Goal: Task Accomplishment & Management: Manage account settings

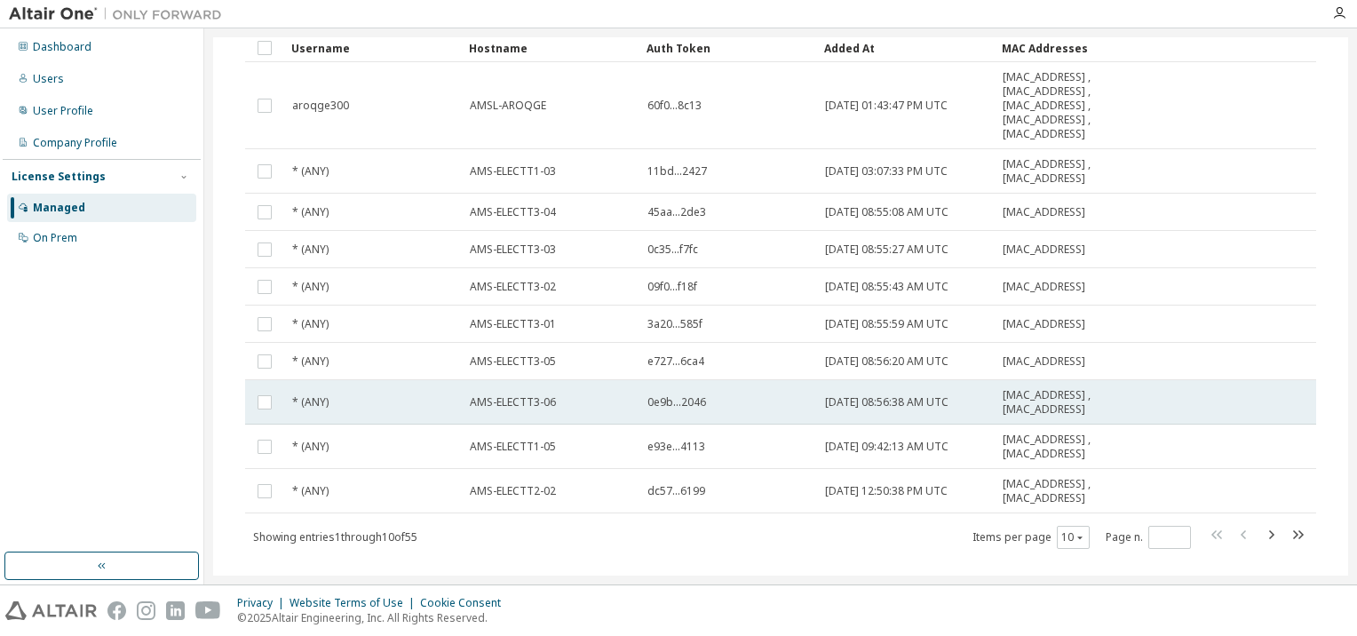
scroll to position [163, 0]
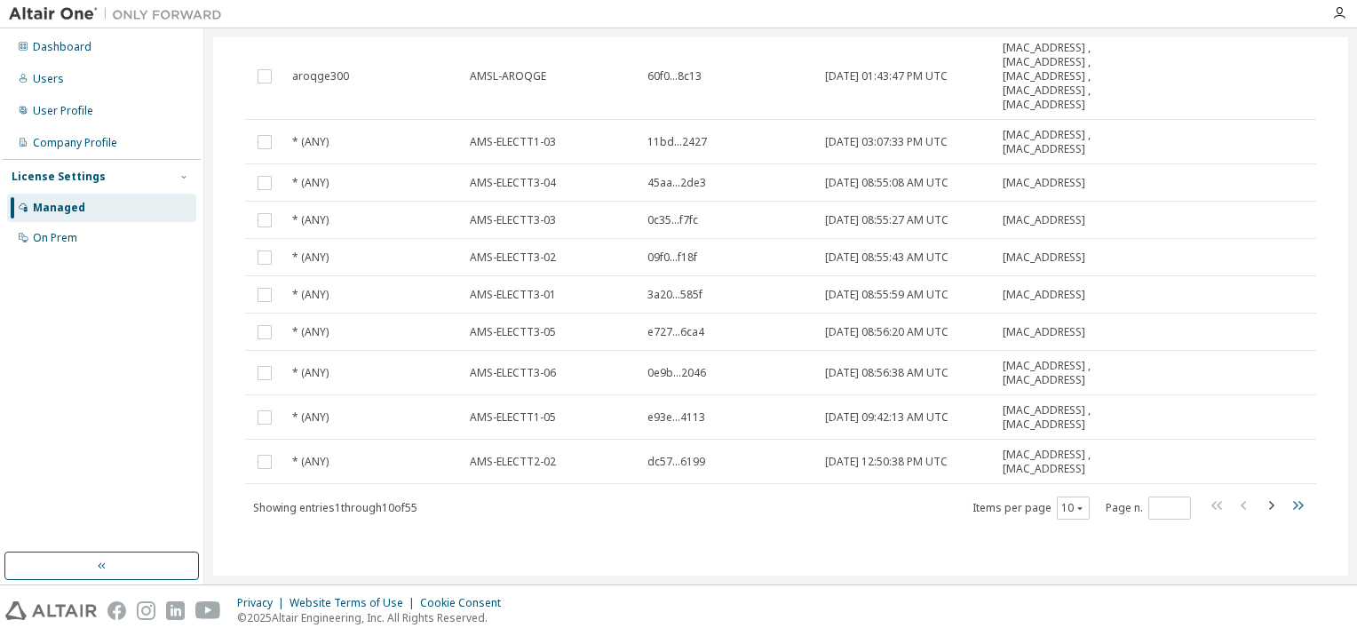
click at [1287, 501] on icon "button" at bounding box center [1297, 505] width 21 height 21
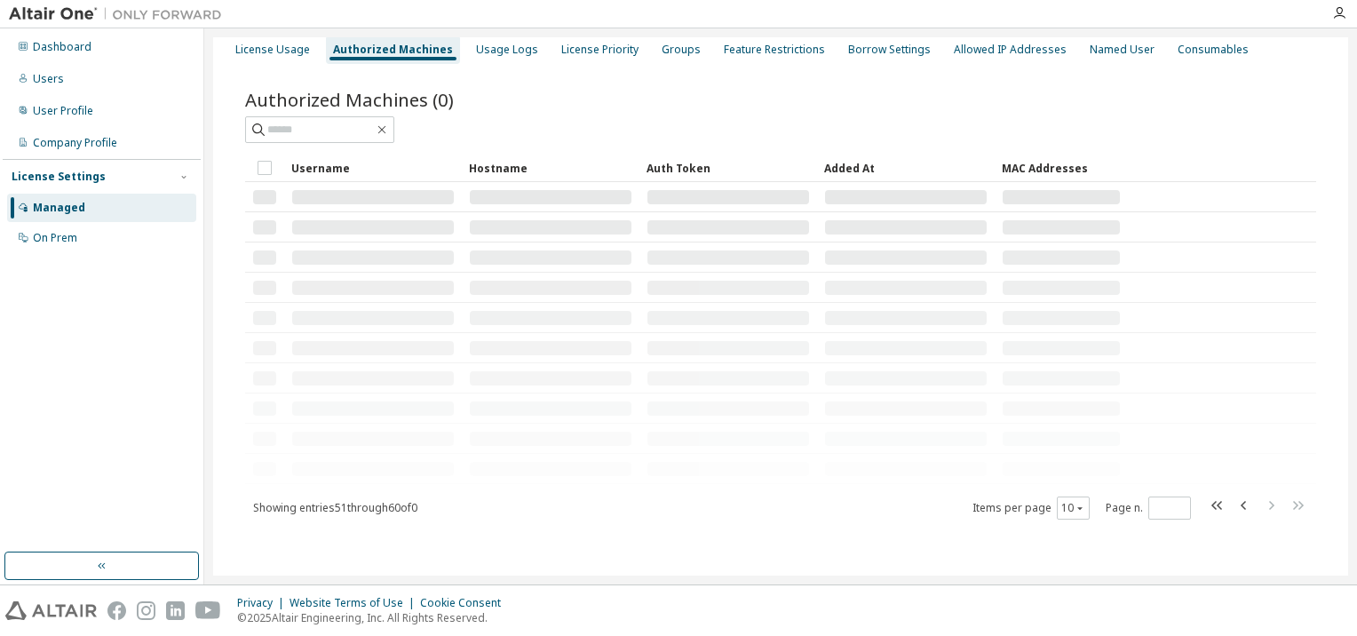
scroll to position [0, 0]
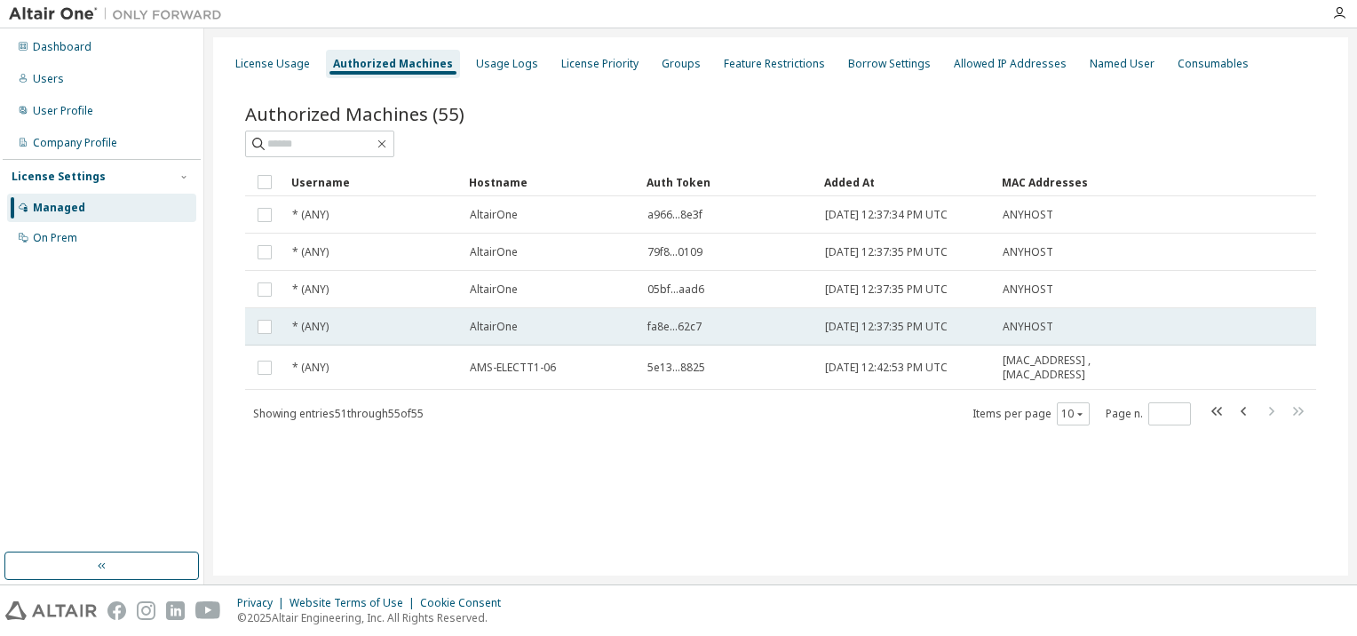
click at [264, 337] on td at bounding box center [264, 326] width 39 height 37
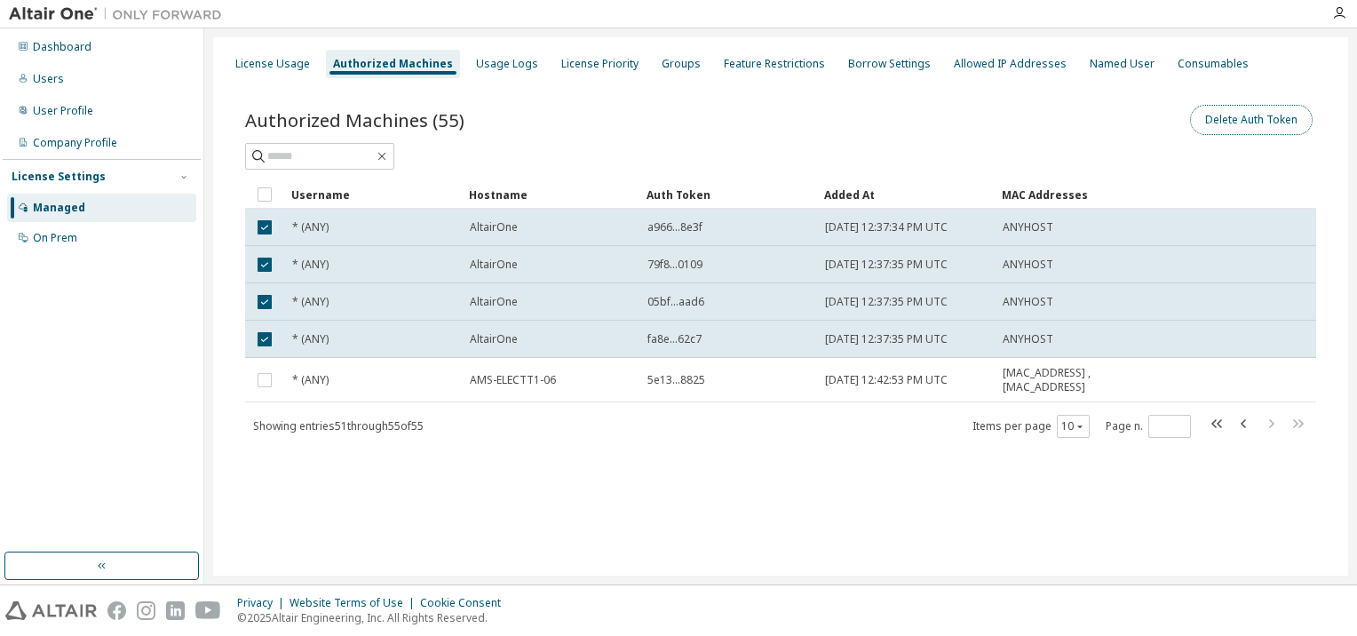
click at [1274, 121] on button "Delete Auth Token" at bounding box center [1251, 120] width 123 height 30
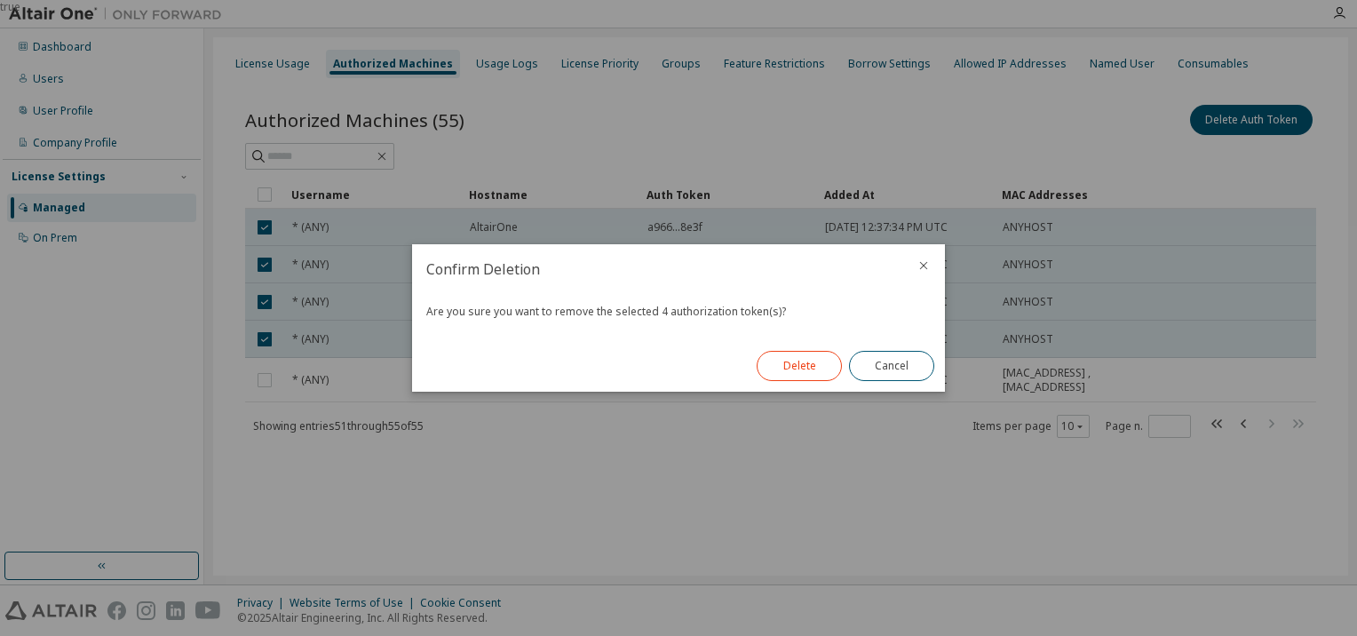
click at [790, 369] on button "Delete" at bounding box center [799, 366] width 85 height 30
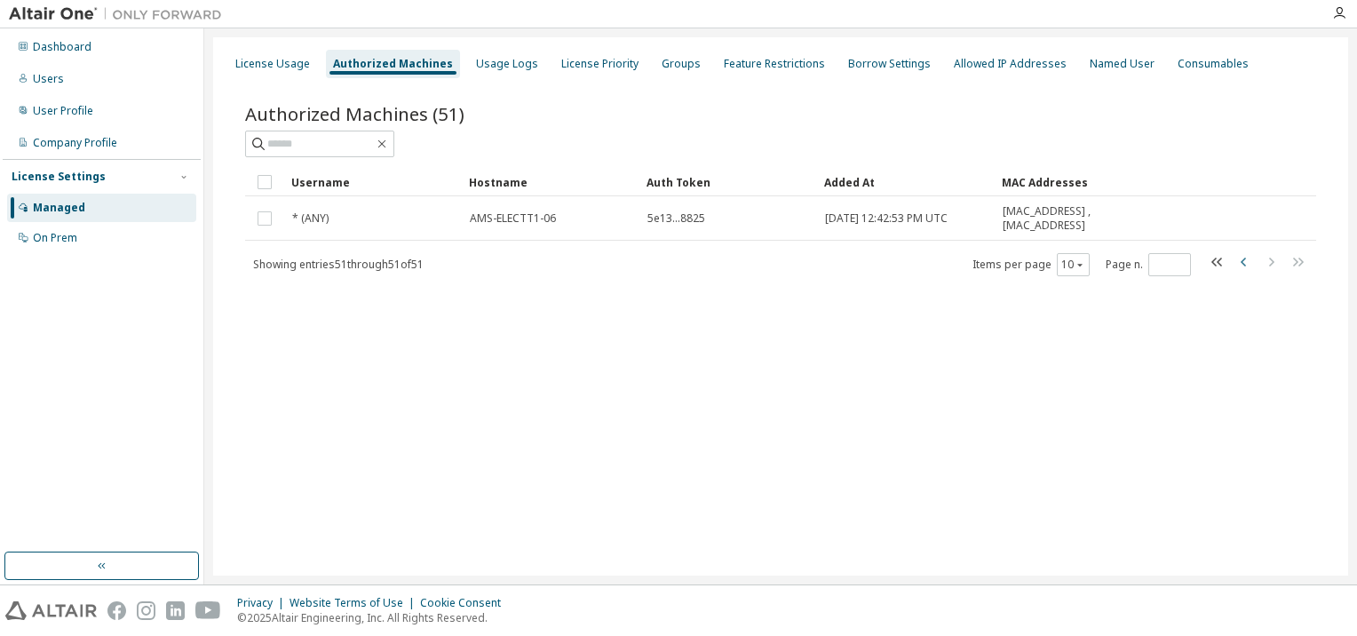
click at [1243, 256] on icon "button" at bounding box center [1244, 261] width 21 height 21
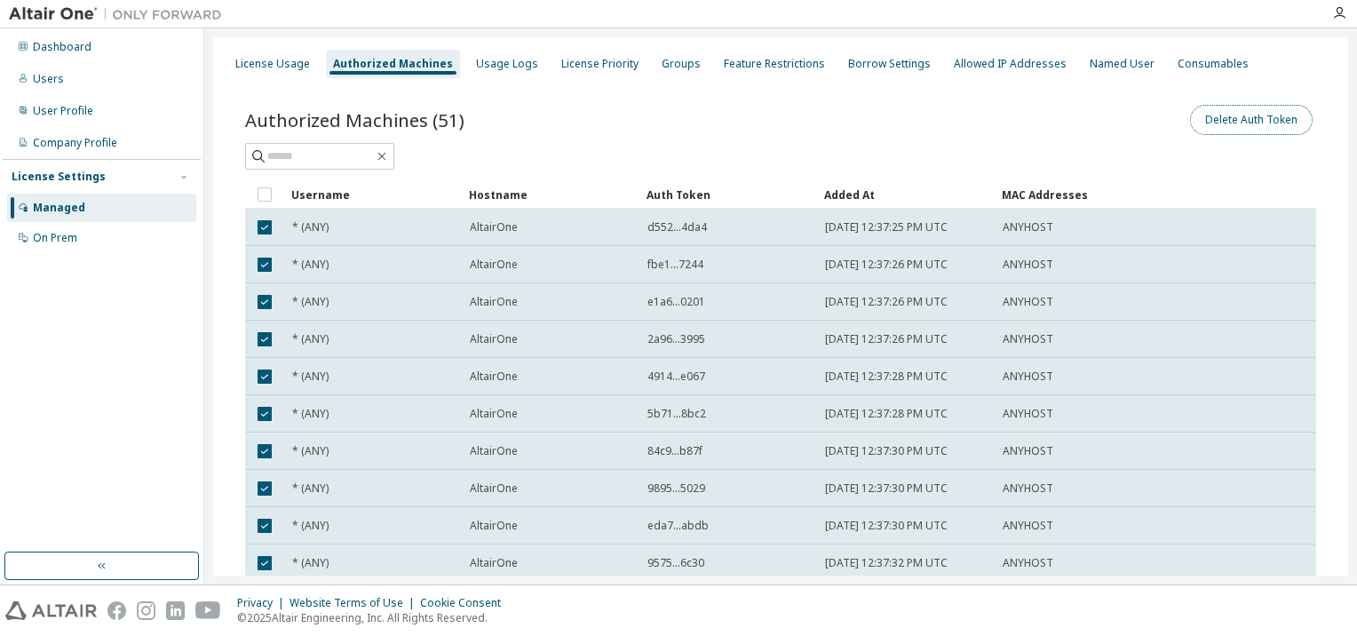
click at [1212, 111] on button "Delete Auth Token" at bounding box center [1251, 120] width 123 height 30
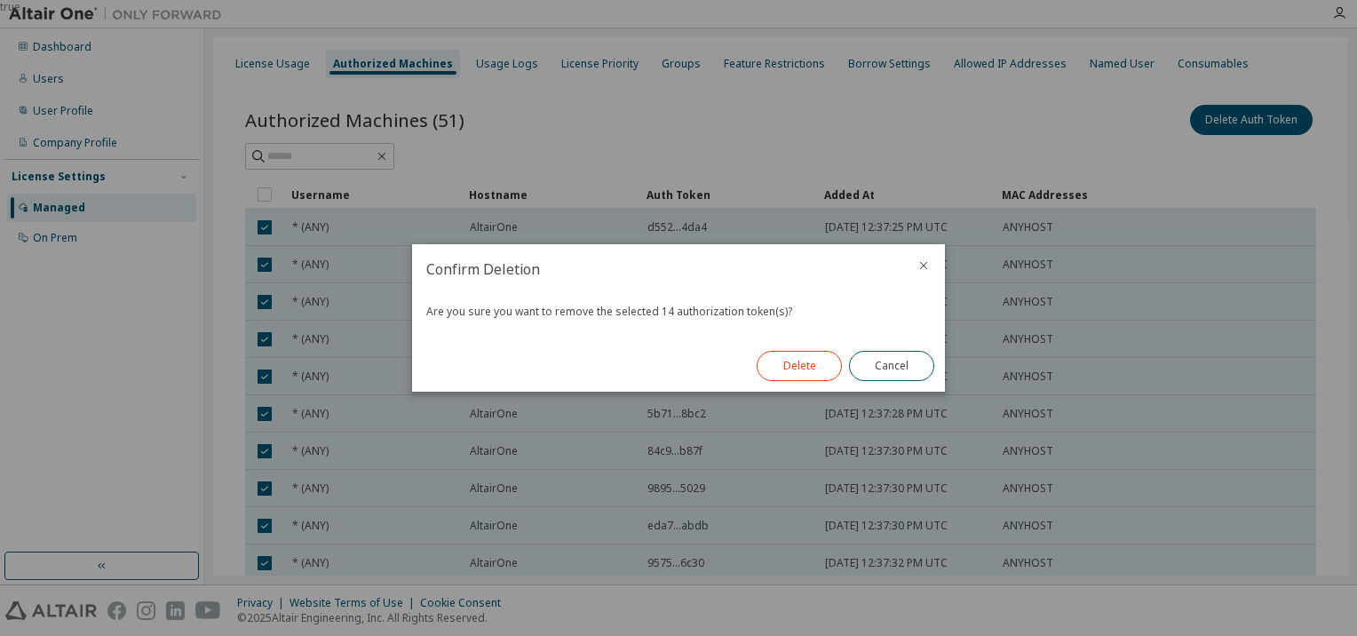
click at [814, 364] on button "Delete" at bounding box center [799, 366] width 85 height 30
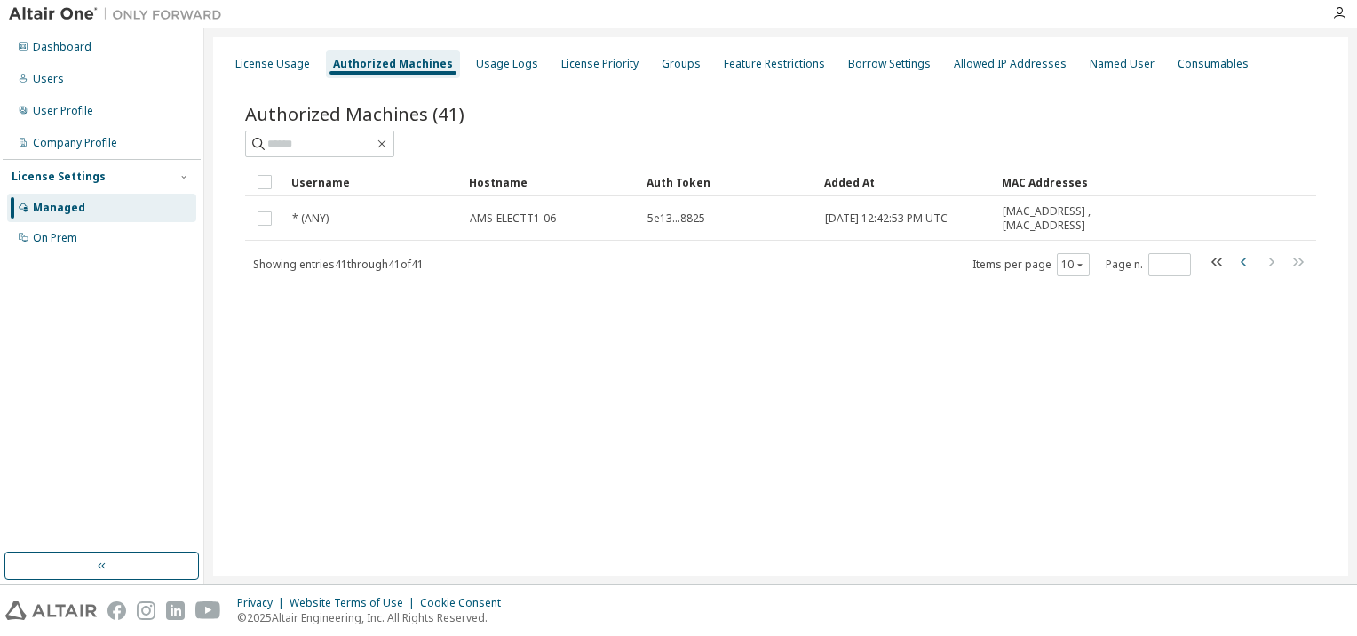
click at [1240, 260] on icon "button" at bounding box center [1244, 261] width 21 height 21
type input "*"
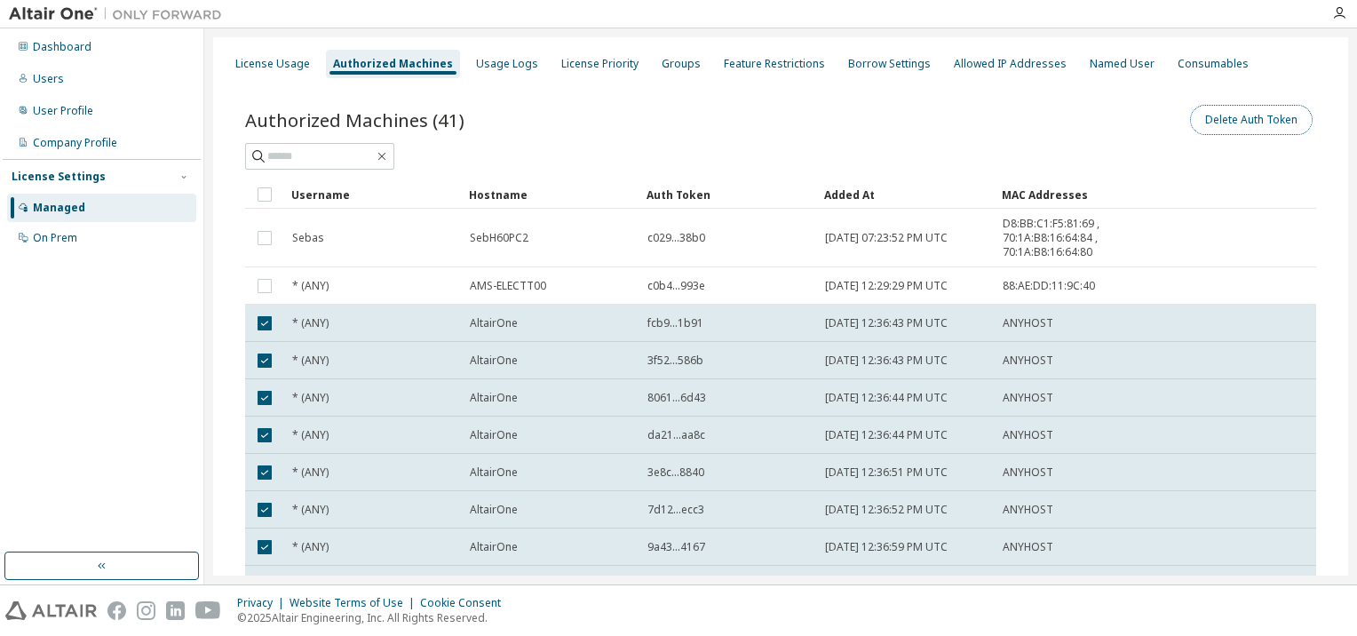
click at [1202, 123] on button "Delete Auth Token" at bounding box center [1251, 120] width 123 height 30
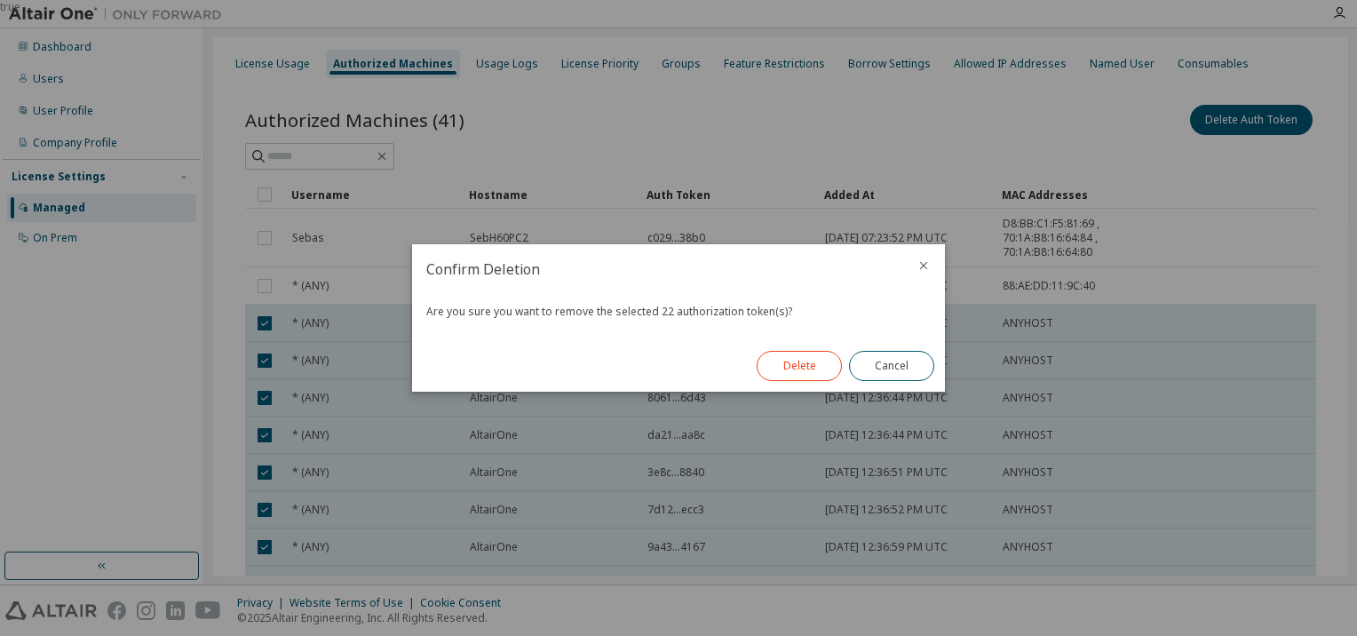
click at [811, 371] on button "Delete" at bounding box center [799, 366] width 85 height 30
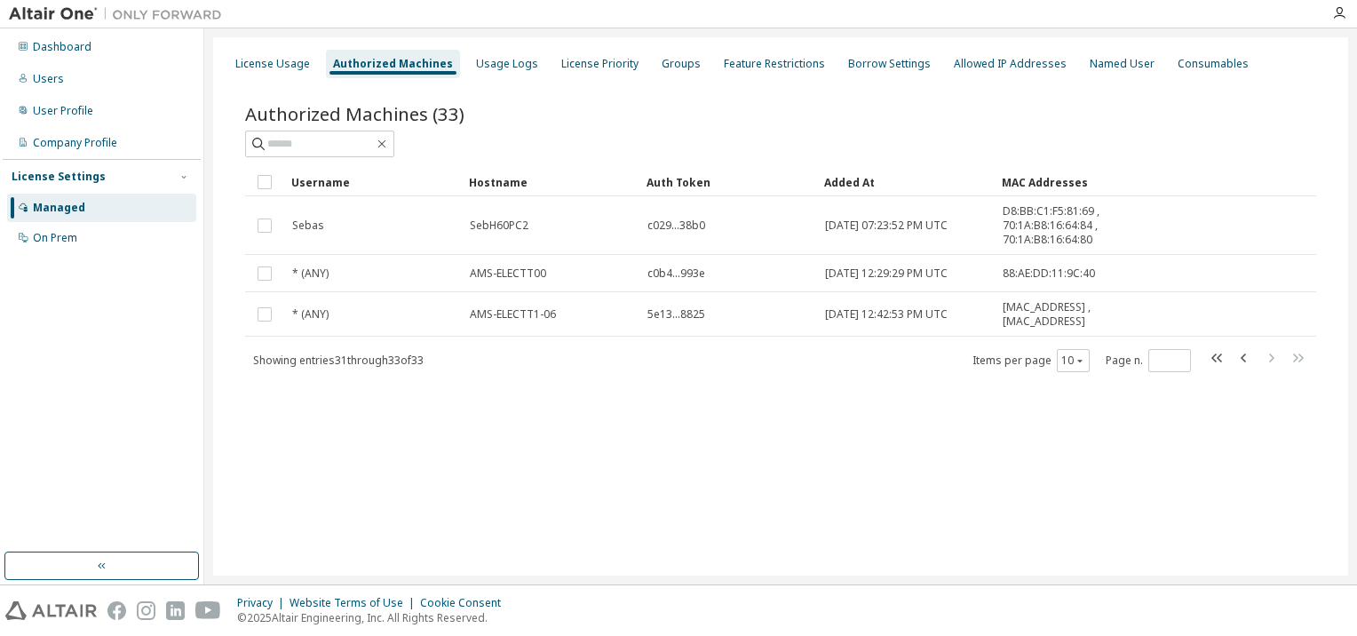
click at [707, 444] on div "License Usage Authorized Machines Usage Logs License Priority Groups Feature Re…" at bounding box center [780, 306] width 1135 height 538
